Goal: Communication & Community: Answer question/provide support

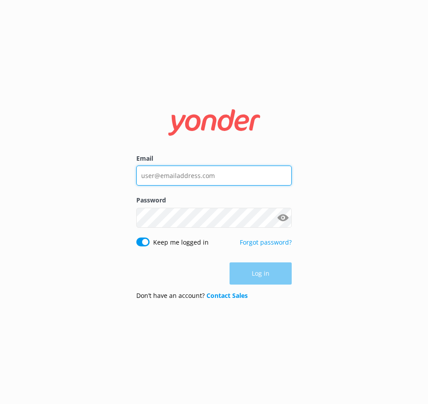
type input "[EMAIL_ADDRESS][DOMAIN_NAME]"
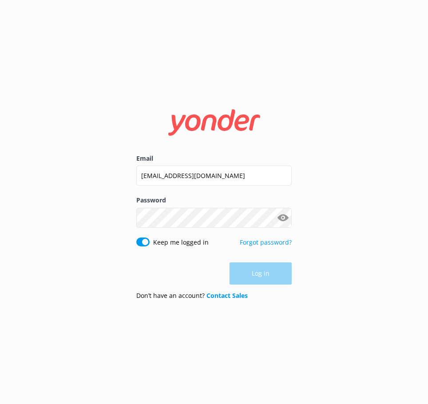
click at [283, 276] on div "Log in" at bounding box center [213, 273] width 155 height 22
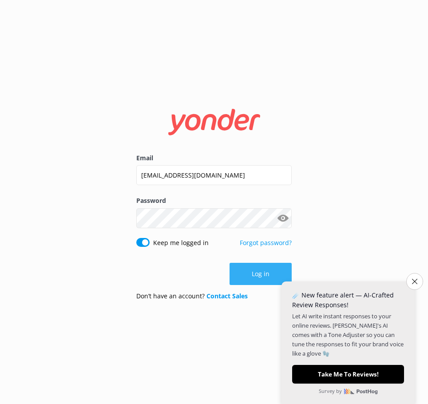
click at [261, 271] on button "Log in" at bounding box center [260, 274] width 62 height 22
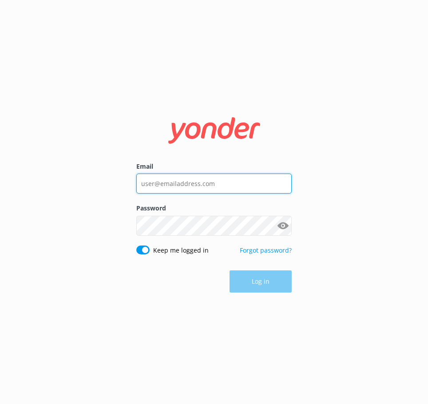
type input "[EMAIL_ADDRESS][DOMAIN_NAME]"
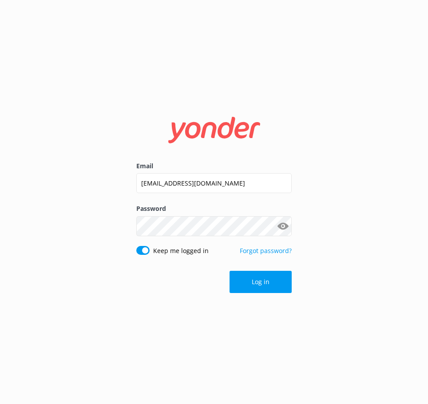
click at [258, 281] on div "Log in" at bounding box center [213, 282] width 155 height 22
click at [258, 277] on button "Log in" at bounding box center [260, 282] width 62 height 22
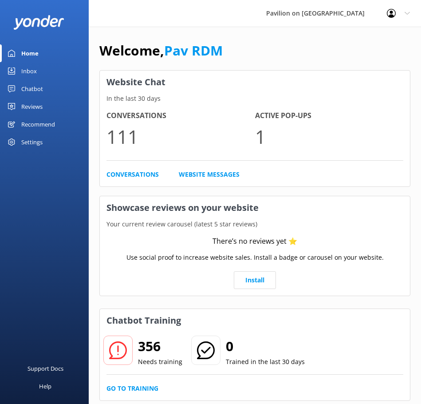
click at [26, 70] on div "Inbox" at bounding box center [29, 71] width 16 height 18
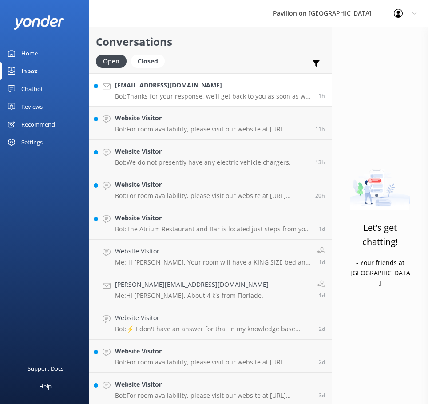
click at [159, 90] on div "[EMAIL_ADDRESS][DOMAIN_NAME] Bot: Thanks for your response, we'll get back to y…" at bounding box center [213, 89] width 196 height 19
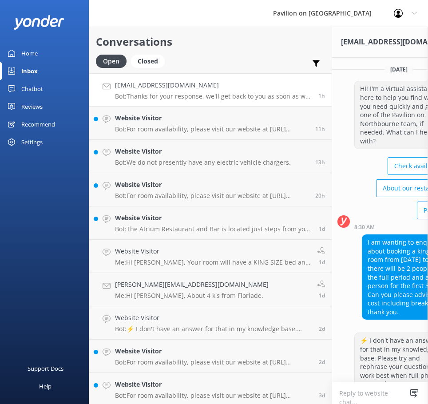
scroll to position [148, 0]
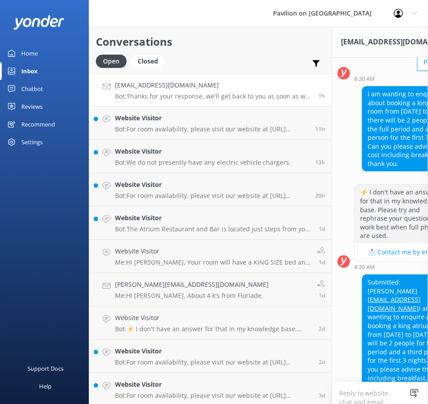
click at [332, 388] on textarea at bounding box center [398, 393] width 133 height 22
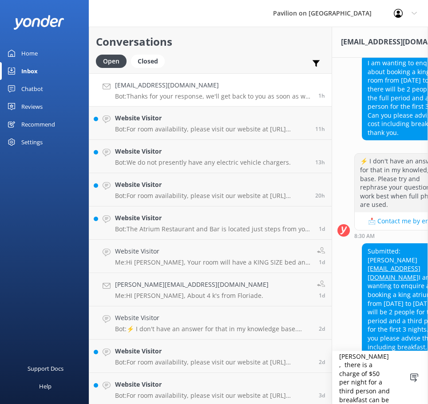
scroll to position [24, 0]
type textarea "Hi [PERSON_NAME], there is a charge of $50 per night for a third person and bre…"
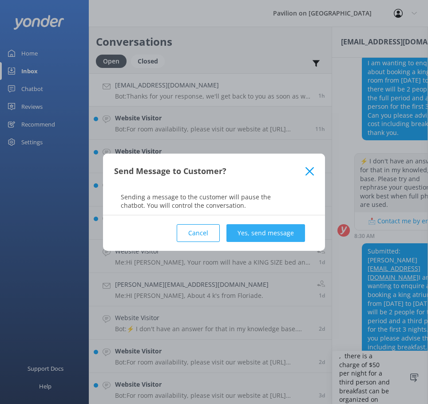
click at [255, 233] on button "Yes, send message" at bounding box center [265, 233] width 78 height 18
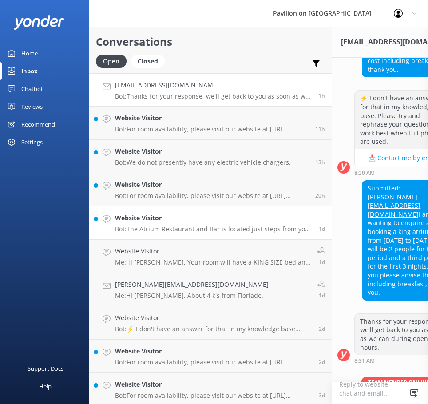
scroll to position [249, 0]
